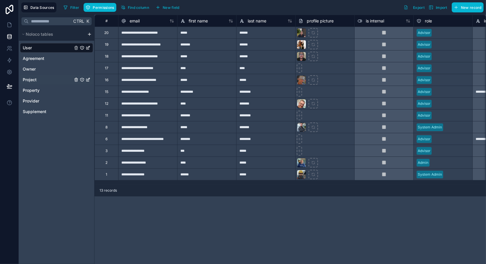
click at [38, 81] on div "Project" at bounding box center [56, 79] width 73 height 9
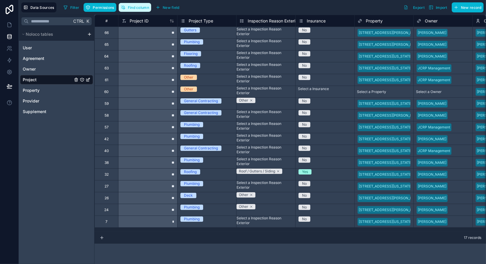
click at [135, 4] on button "Find column" at bounding box center [135, 7] width 33 height 9
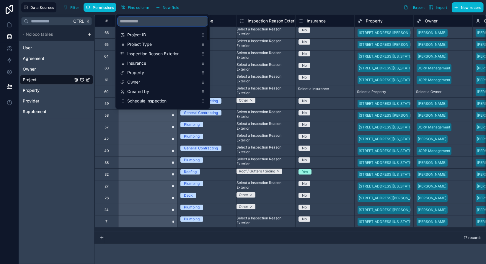
click at [144, 21] on input "scrollable content" at bounding box center [163, 21] width 90 height 9
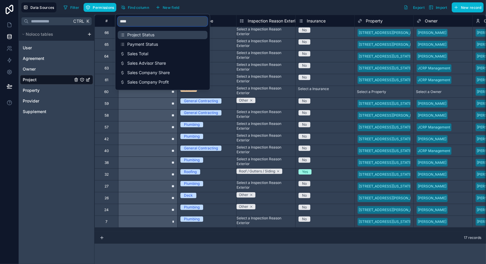
type input "****"
click at [146, 33] on span "Project Status" at bounding box center [163, 35] width 72 height 6
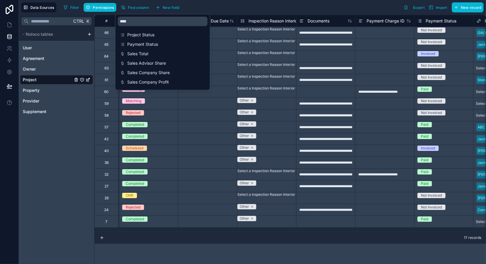
scroll to position [0, 473]
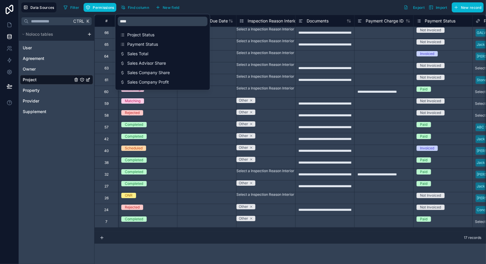
click at [213, 9] on div "Filter Permissions Find column New field Export Import New record" at bounding box center [272, 7] width 423 height 10
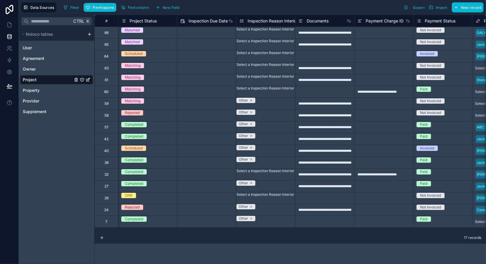
click at [145, 20] on span "Project Status" at bounding box center [143, 21] width 27 height 6
